Goal: Transaction & Acquisition: Purchase product/service

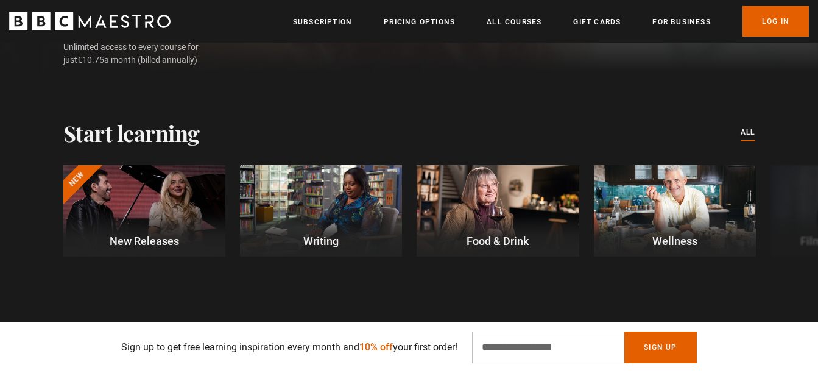
scroll to position [323, 0]
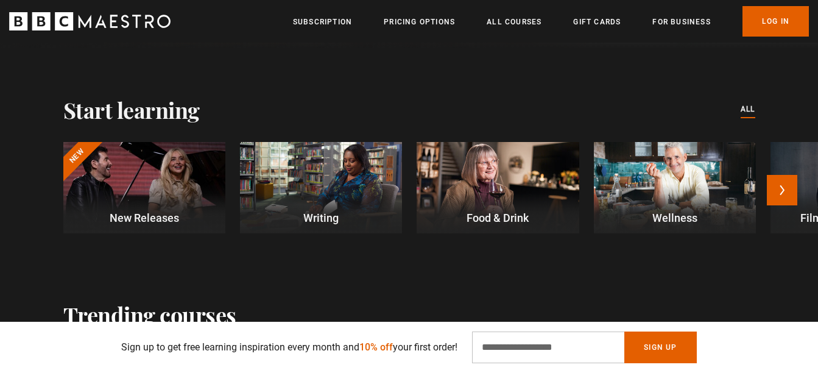
click at [485, 207] on div at bounding box center [498, 187] width 162 height 91
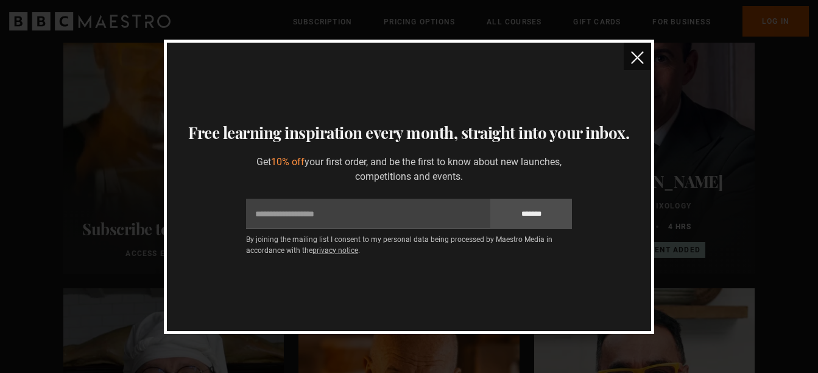
scroll to position [191, 0]
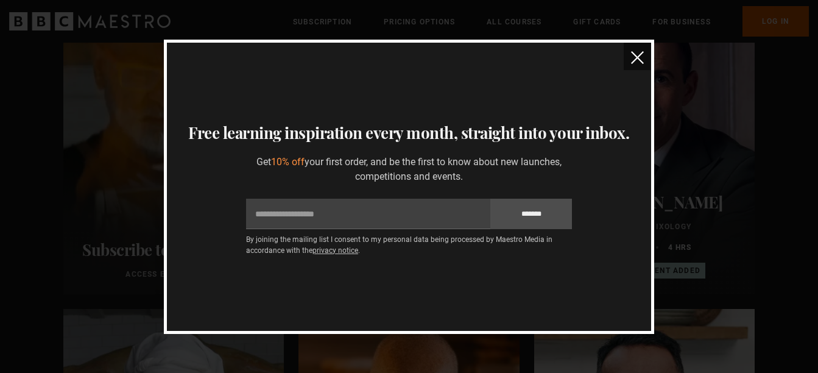
click at [637, 51] on img "close" at bounding box center [637, 57] width 13 height 13
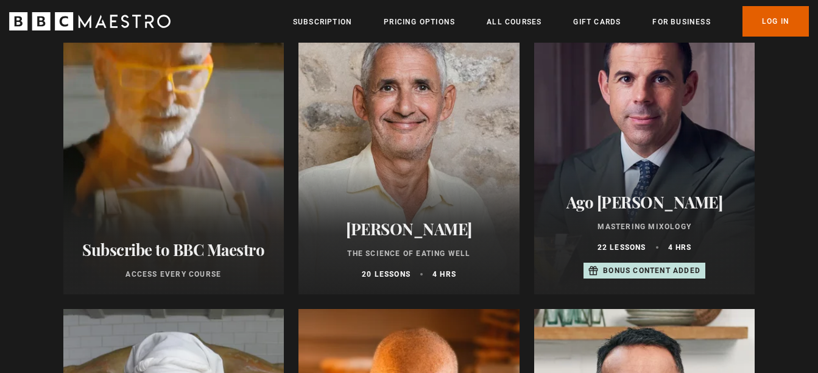
drag, startPoint x: 637, startPoint y: 51, endPoint x: 827, endPoint y: 124, distance: 203.3
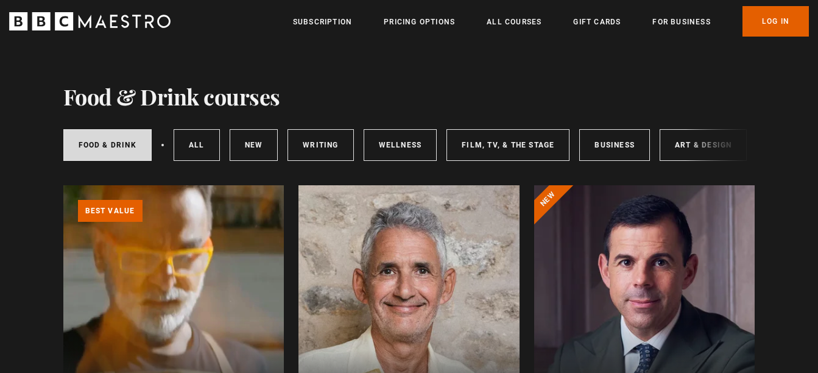
scroll to position [0, 0]
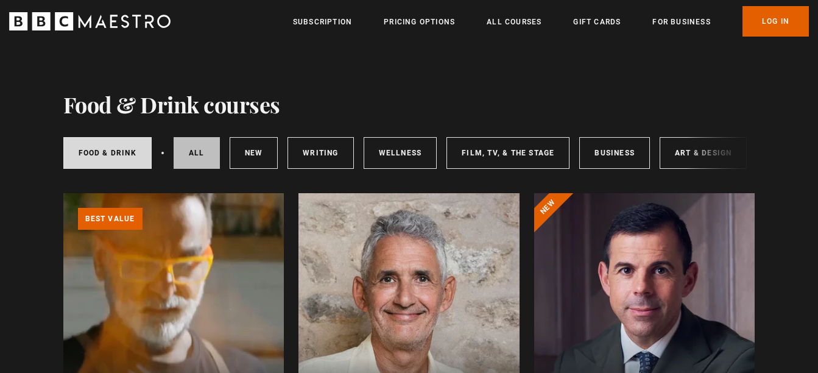
click at [195, 155] on link "All courses" at bounding box center [197, 153] width 46 height 32
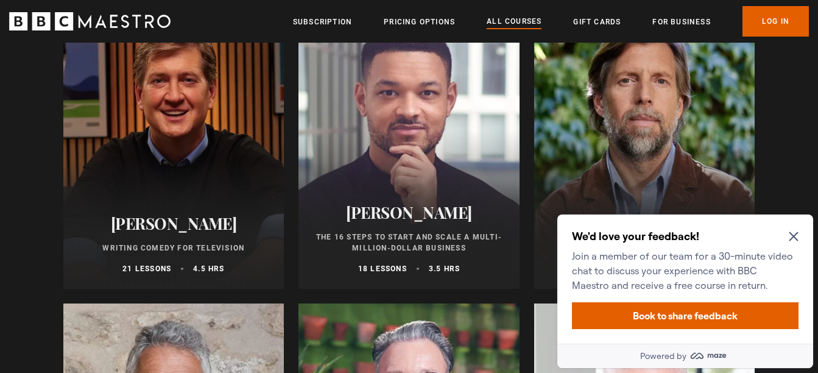
scroll to position [1414, 0]
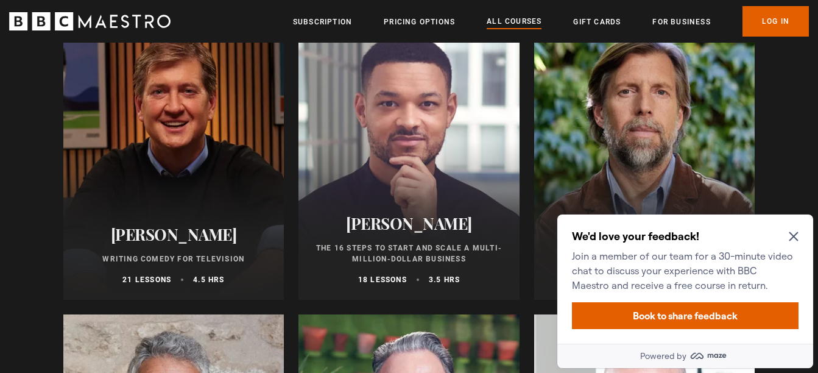
click at [794, 233] on icon "Close Maze Prompt" at bounding box center [794, 237] width 10 height 10
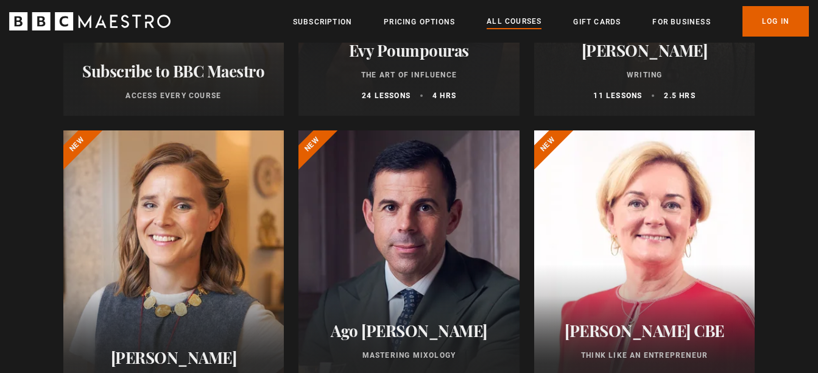
scroll to position [0, 0]
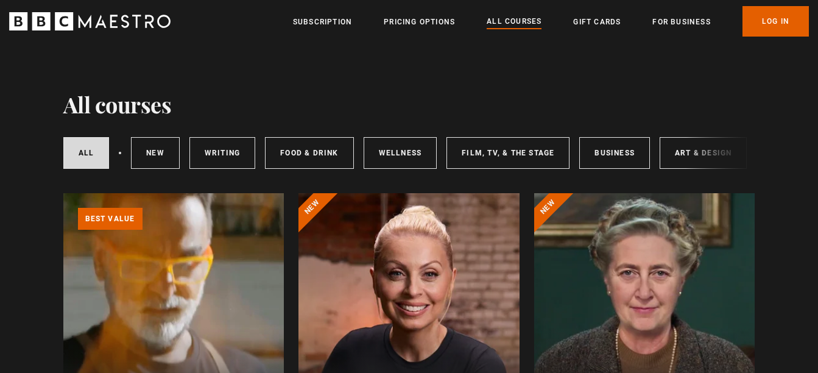
click at [755, 149] on div "All courses New courses Writing Food & Drink Wellness Film, TV, & The Stage Bus…" at bounding box center [409, 152] width 692 height 41
drag, startPoint x: 765, startPoint y: 148, endPoint x: 699, endPoint y: 150, distance: 65.2
drag, startPoint x: 699, startPoint y: 150, endPoint x: 442, endPoint y: 179, distance: 258.7
click at [442, 174] on div "All courses New courses Writing Food & Drink Wellness Film, TV, & The Stage Bus…" at bounding box center [409, 152] width 692 height 41
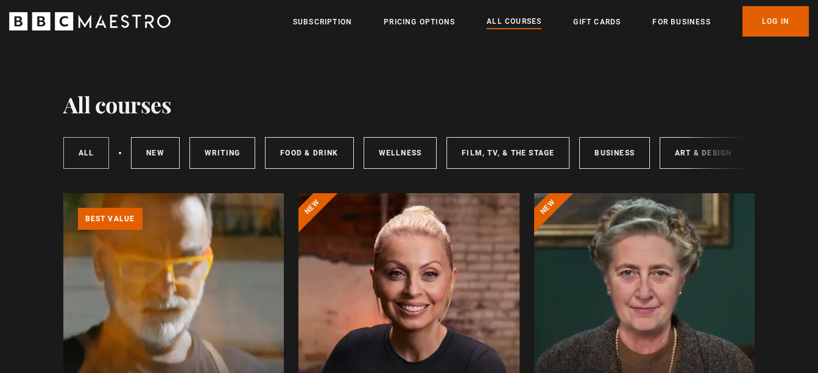
click at [87, 157] on link "All courses" at bounding box center [86, 153] width 46 height 32
click at [161, 151] on link "New courses" at bounding box center [155, 153] width 49 height 32
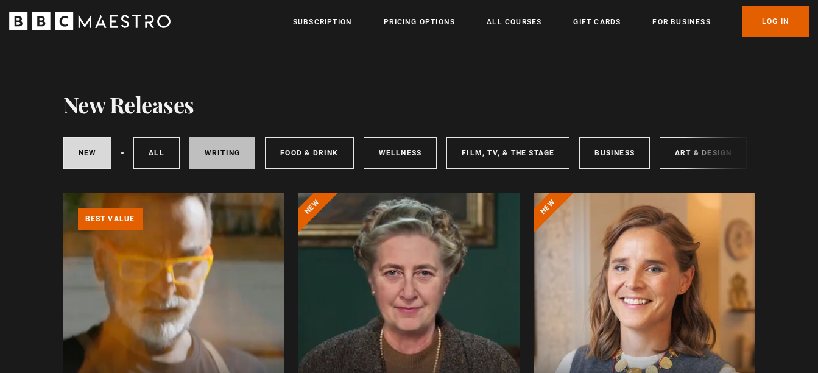
click at [222, 150] on link "Writing" at bounding box center [222, 153] width 66 height 32
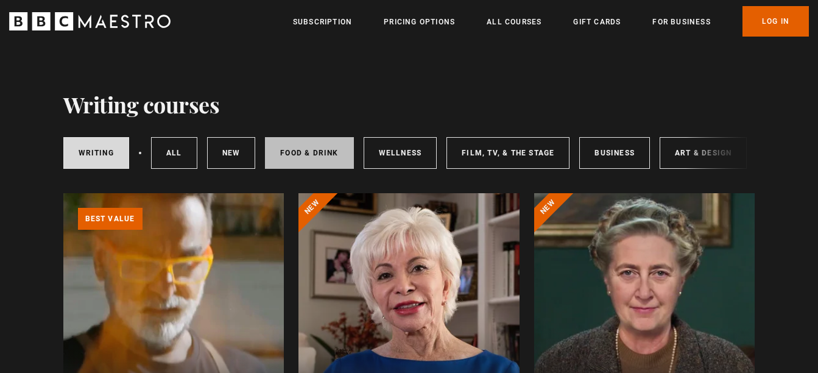
click at [318, 153] on link "Food & Drink" at bounding box center [309, 153] width 88 height 32
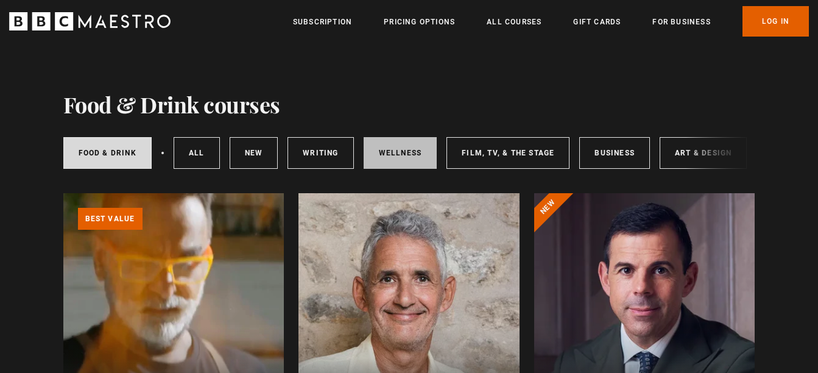
click at [370, 162] on link "Wellness" at bounding box center [401, 153] width 74 height 32
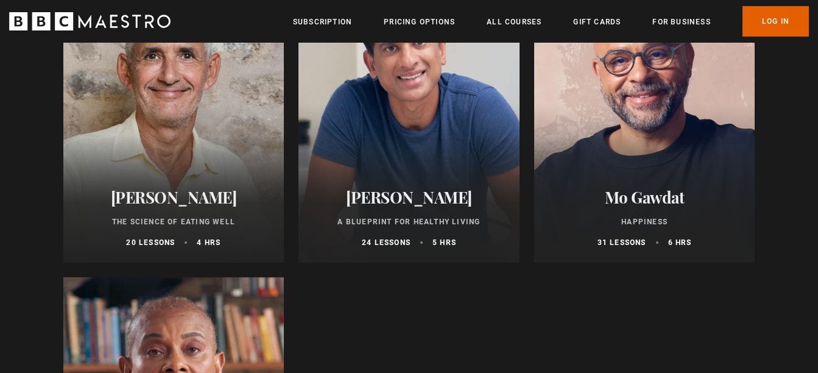
scroll to position [521, 0]
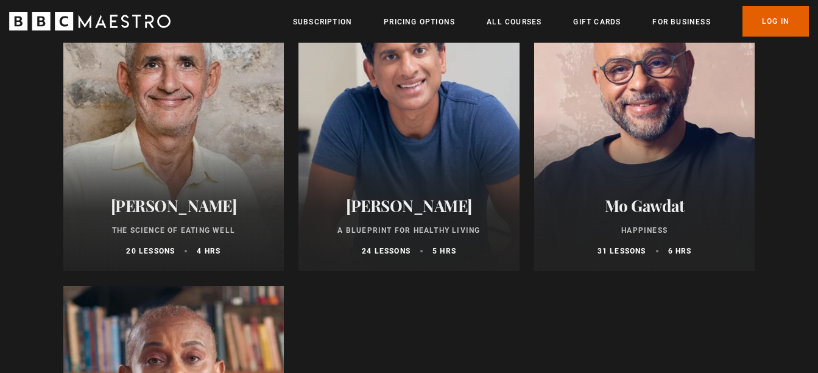
click at [190, 139] on div at bounding box center [173, 125] width 221 height 292
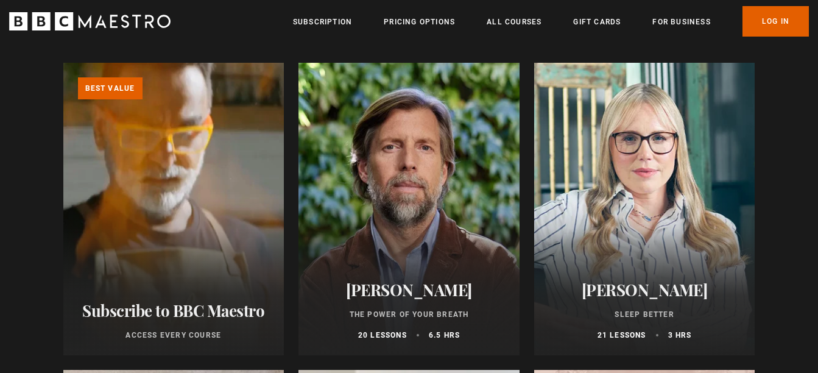
scroll to position [0, 0]
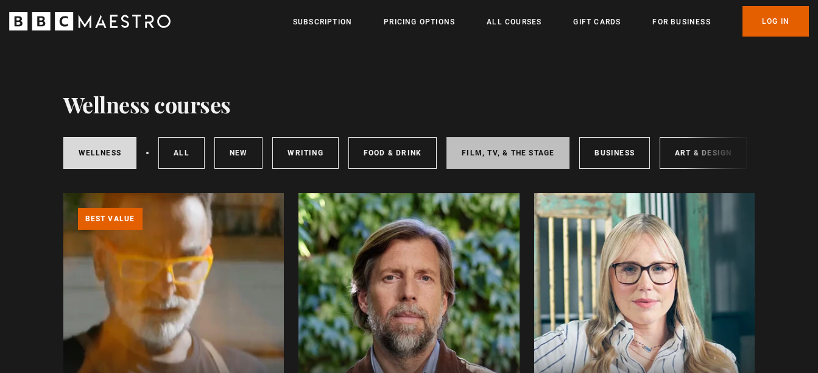
click at [509, 152] on link "Film, TV, & The Stage" at bounding box center [508, 153] width 123 height 32
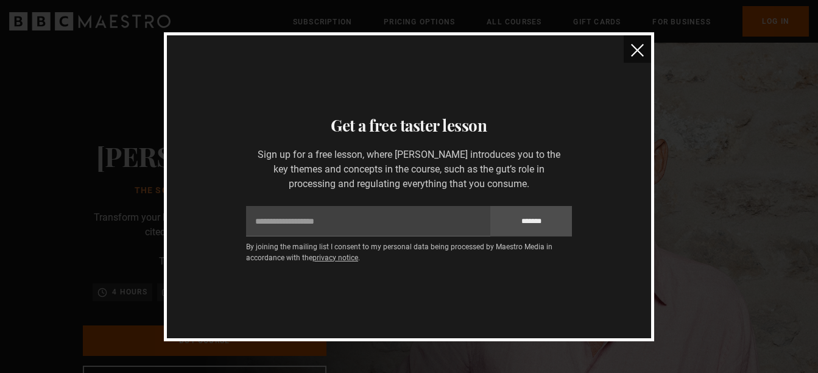
click at [629, 55] on button "close" at bounding box center [637, 48] width 27 height 27
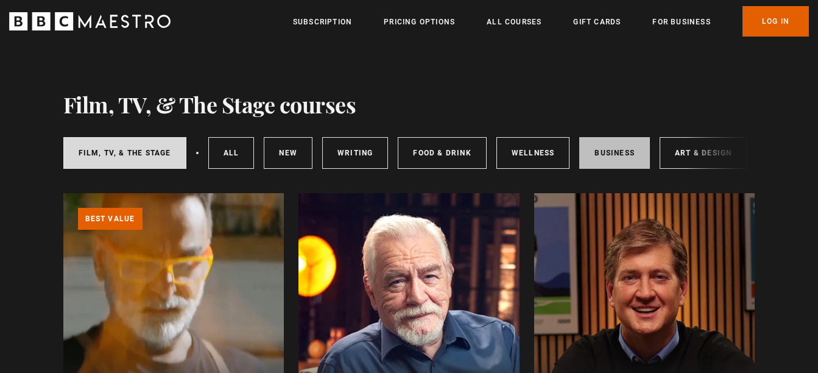
click at [629, 154] on link "Business" at bounding box center [614, 153] width 71 height 32
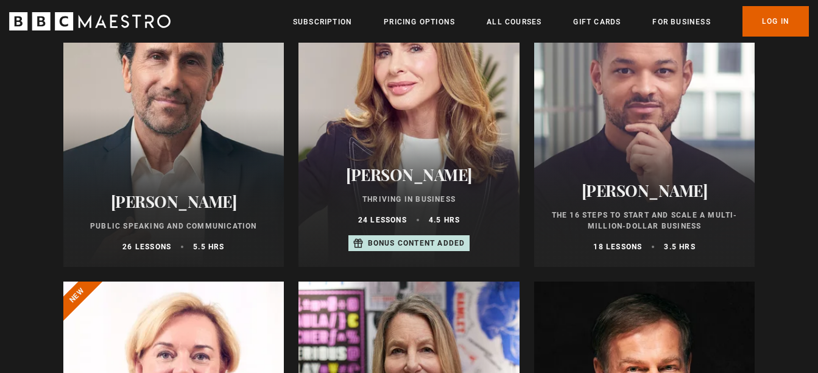
scroll to position [521, 0]
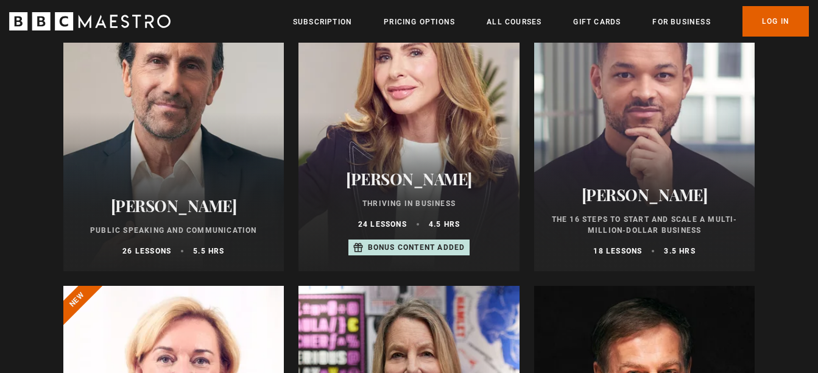
click at [217, 185] on div at bounding box center [173, 125] width 221 height 292
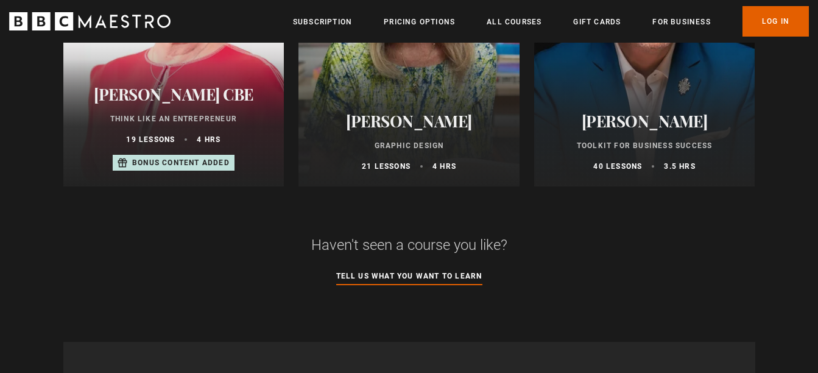
scroll to position [905, 0]
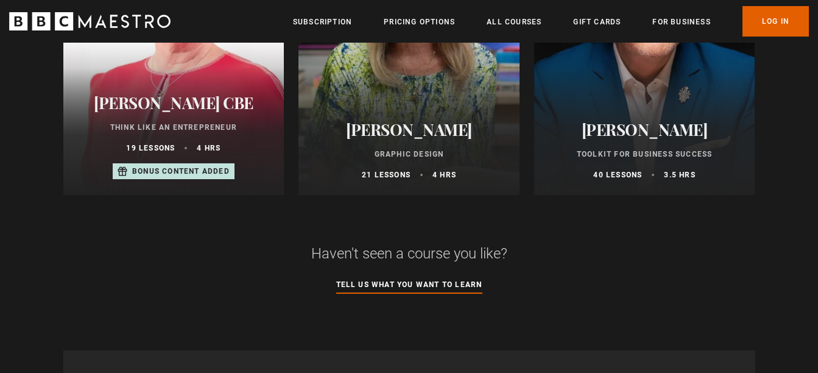
click at [203, 119] on div "Jo Malone CBE Think Like an Entrepreneur 19 lessons 4 hrs Bonus content added" at bounding box center [173, 137] width 221 height 116
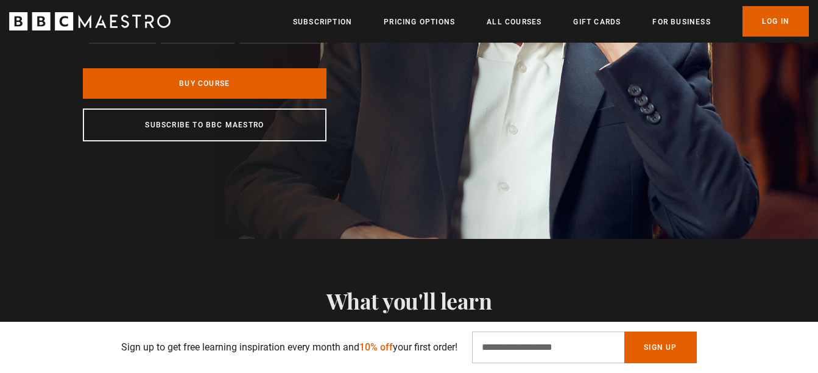
scroll to position [197, 0]
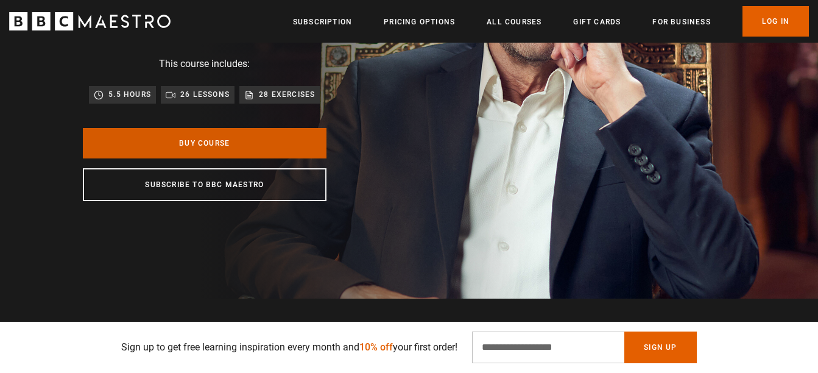
click at [264, 138] on link "Buy Course" at bounding box center [205, 143] width 244 height 30
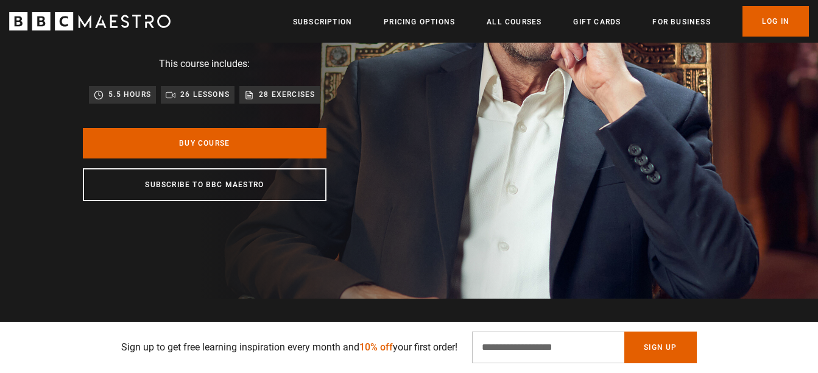
scroll to position [0, 0]
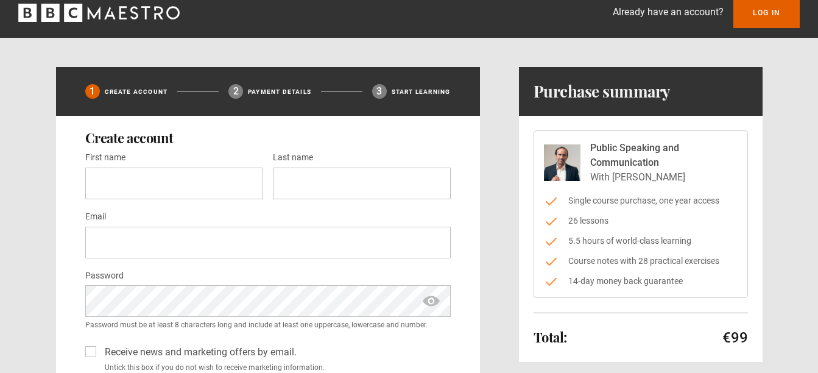
scroll to position [2, 0]
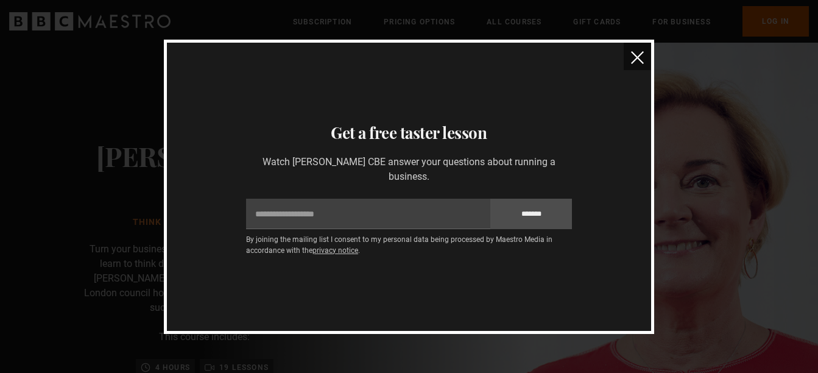
scroll to position [0, 1277]
